Goal: Information Seeking & Learning: Learn about a topic

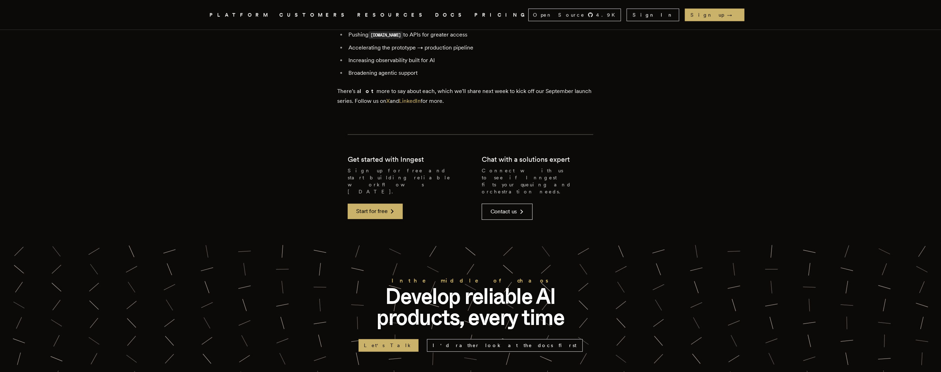
scroll to position [1644, 0]
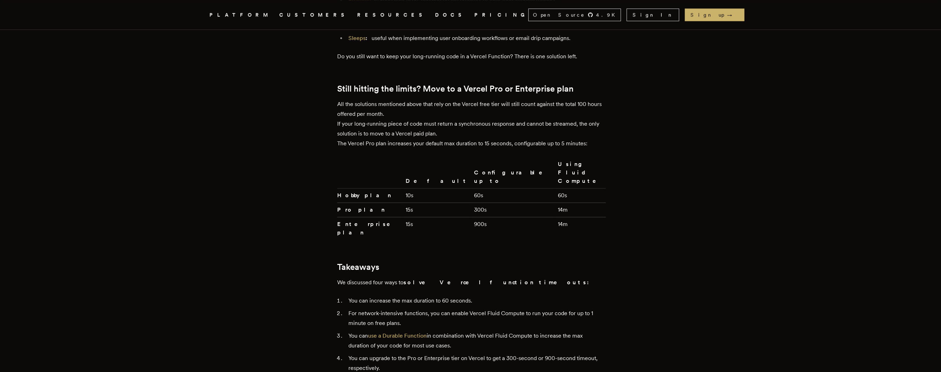
scroll to position [1648, 0]
